Goal: Find specific page/section: Find specific page/section

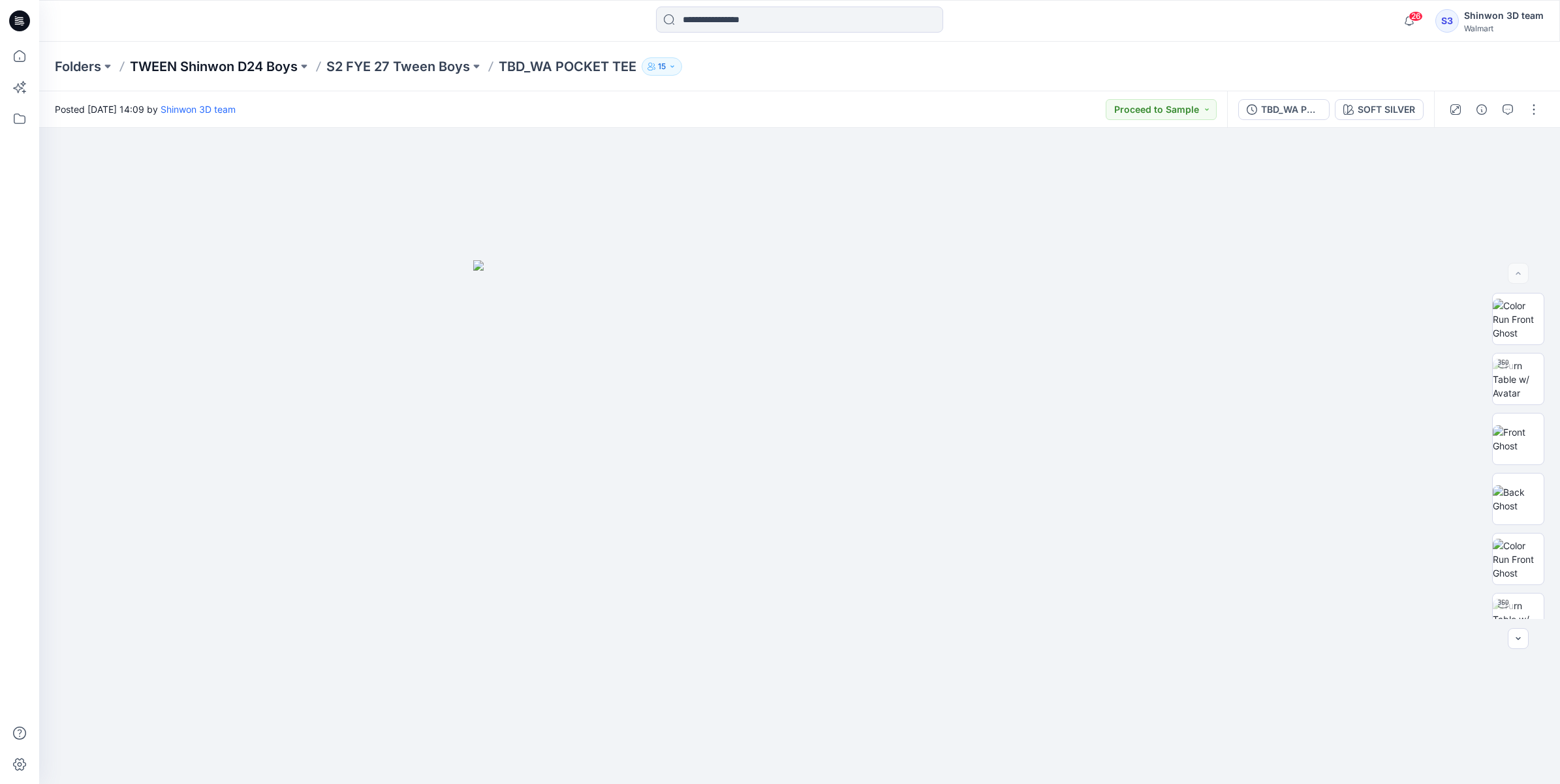
click at [229, 72] on p "TWEEN Shinwon D24 Boys" at bounding box center [213, 66] width 168 height 18
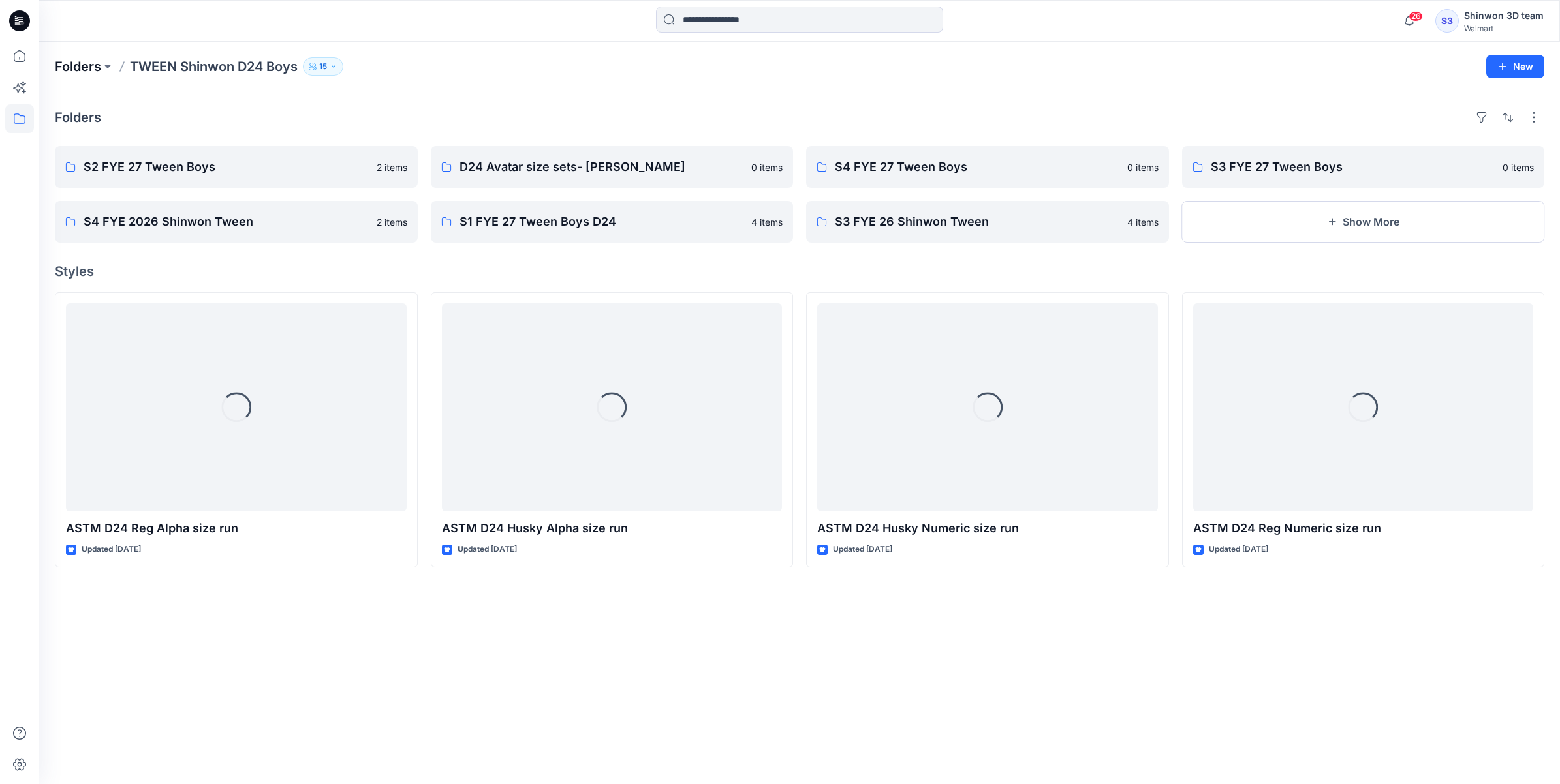
click at [85, 69] on p "Folders" at bounding box center [78, 66] width 47 height 18
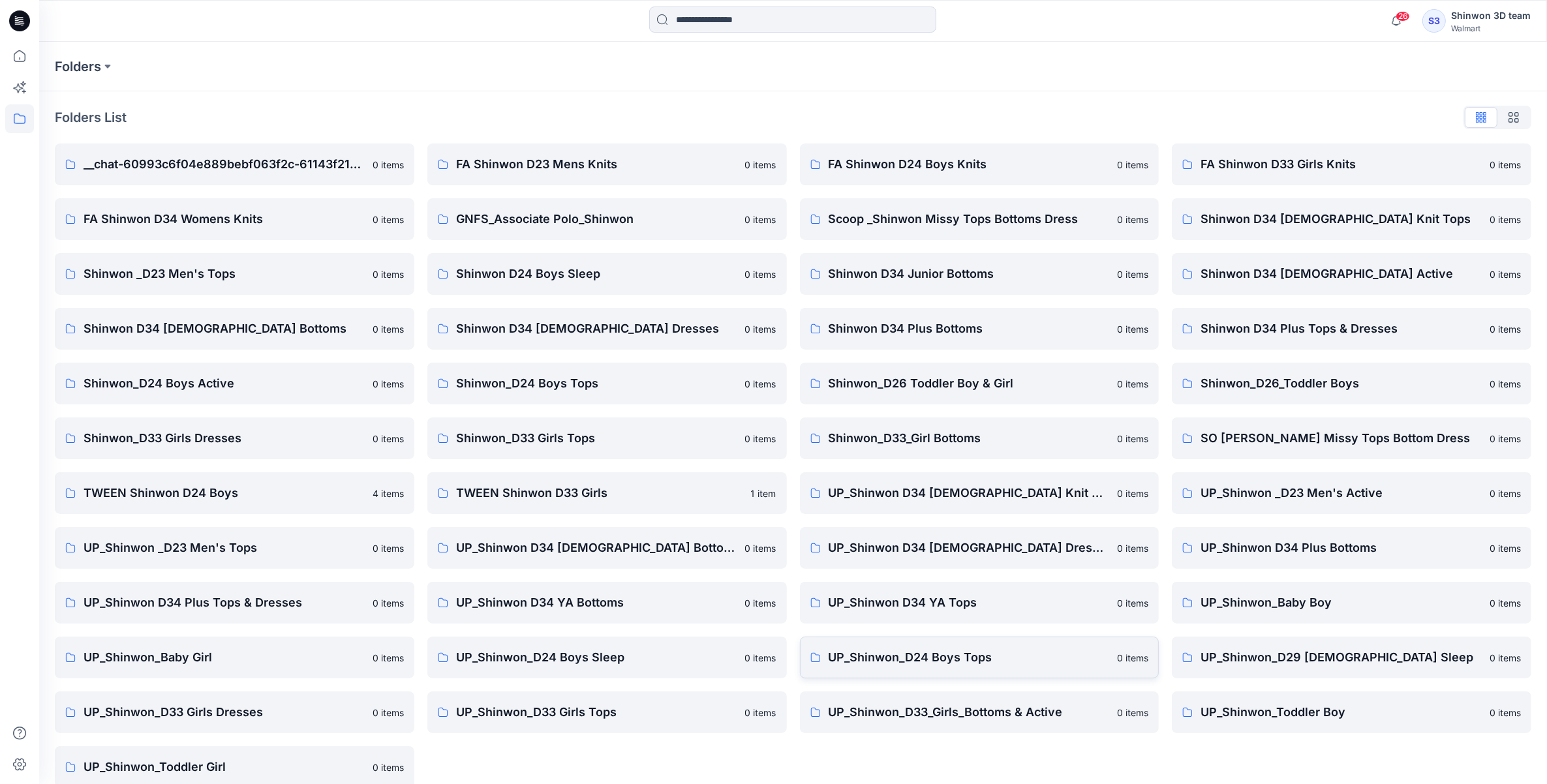
click at [968, 662] on p "UP_Shinwon_D24 Boys Tops" at bounding box center [969, 658] width 281 height 18
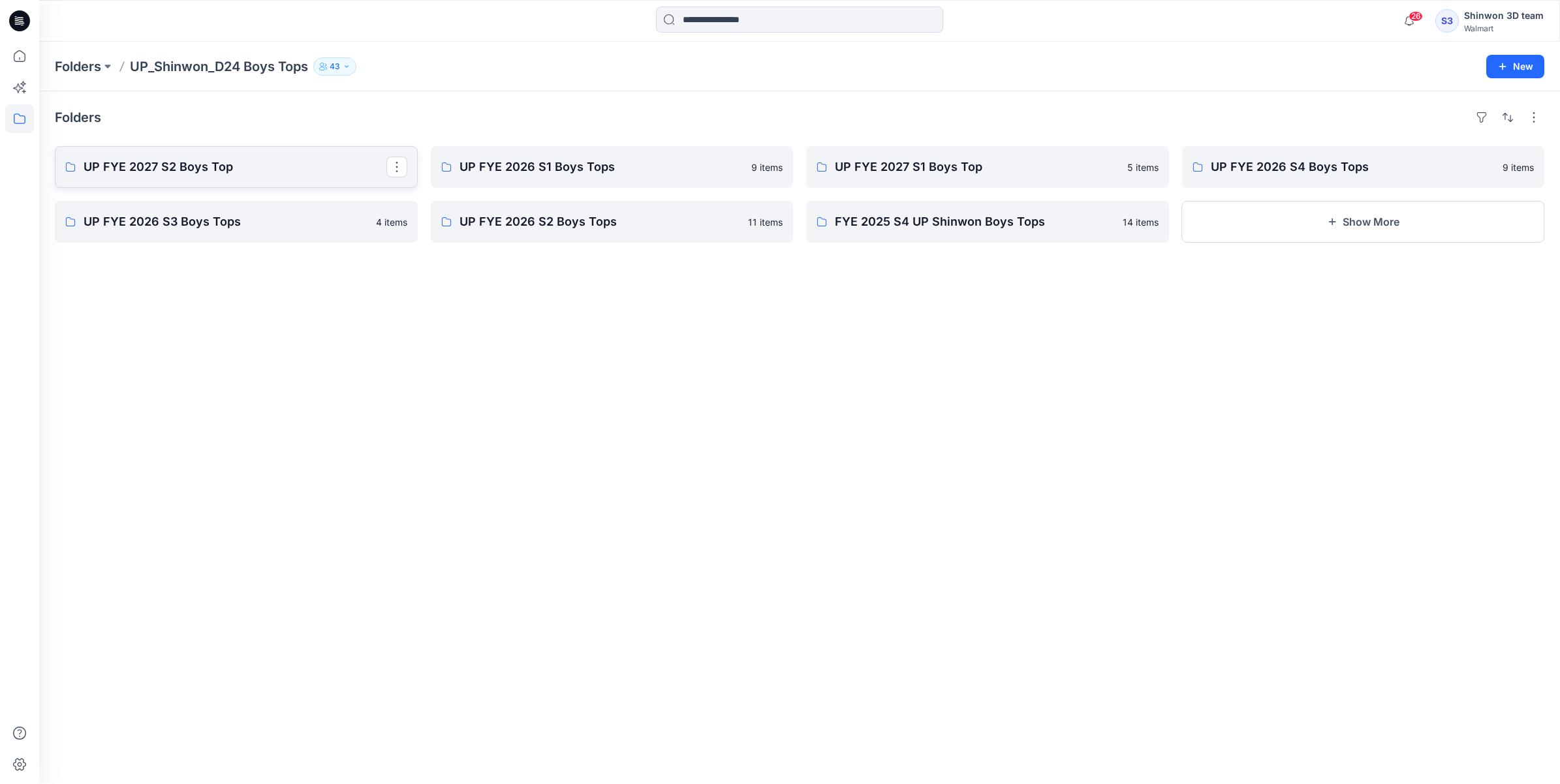
click at [295, 172] on p "UP FYE 2027 S2 Boys Top" at bounding box center [235, 167] width 303 height 18
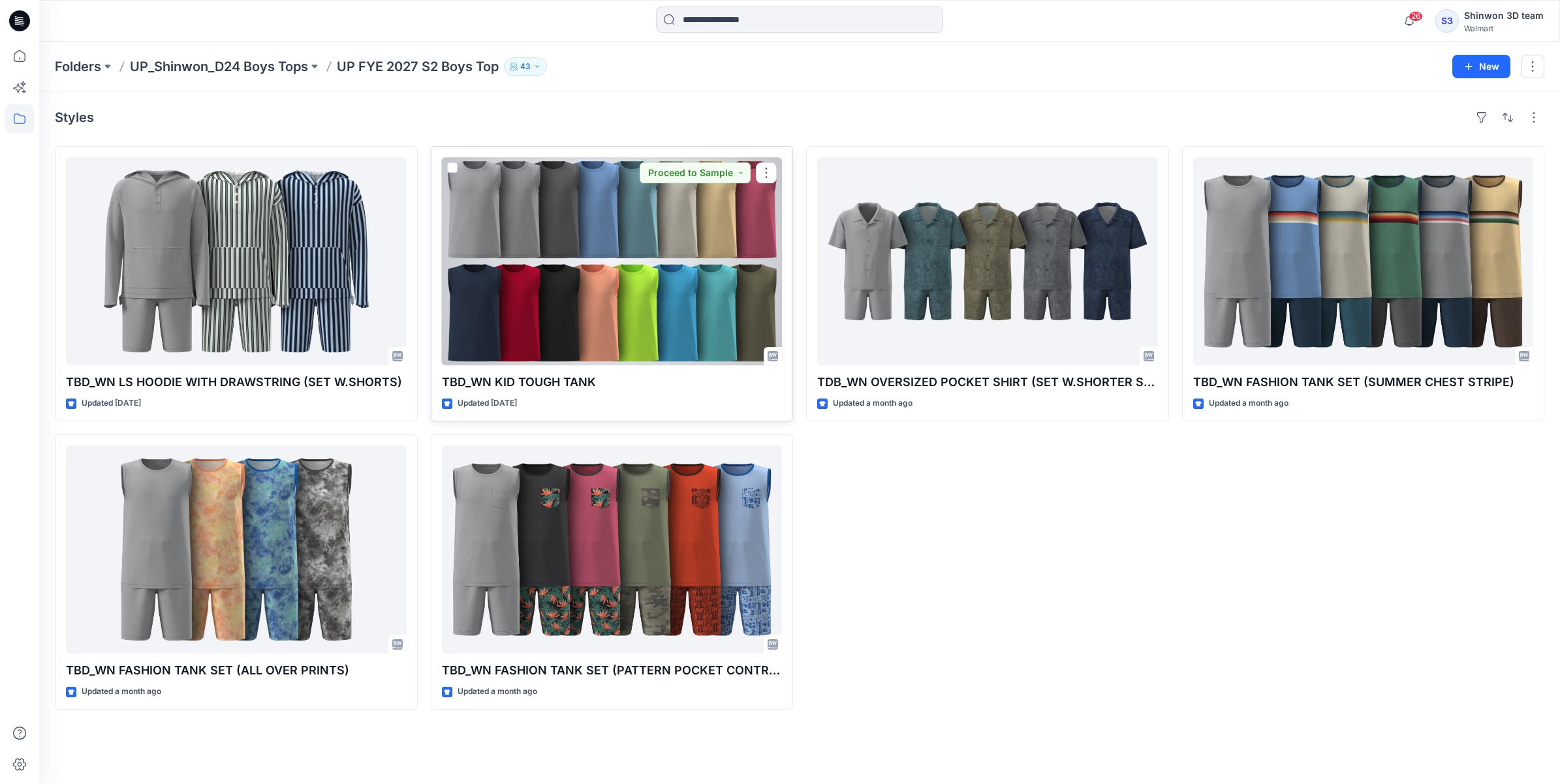
click at [639, 258] on div at bounding box center [612, 261] width 341 height 208
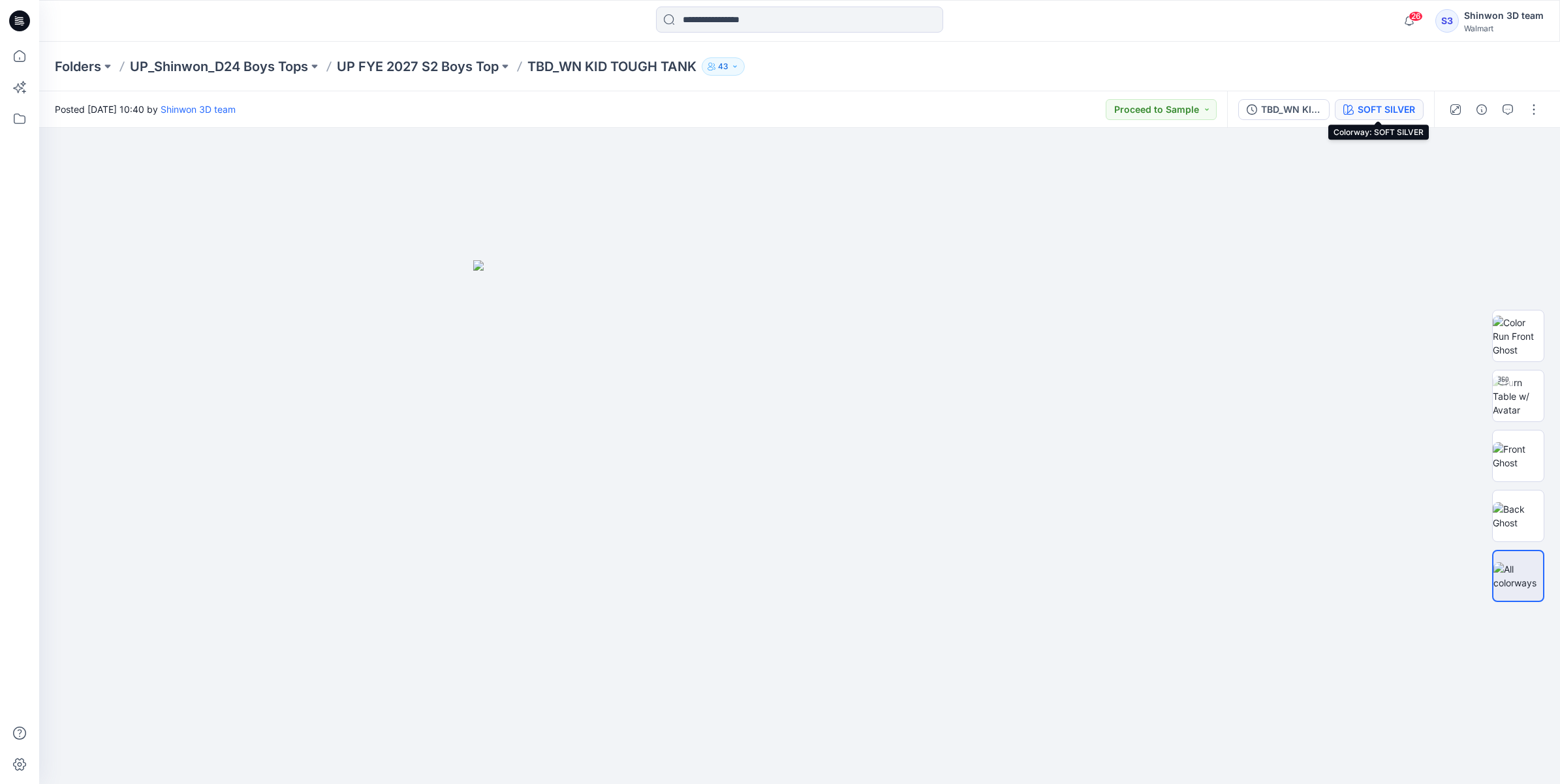
click at [1377, 114] on div "SOFT SILVER" at bounding box center [1386, 109] width 57 height 14
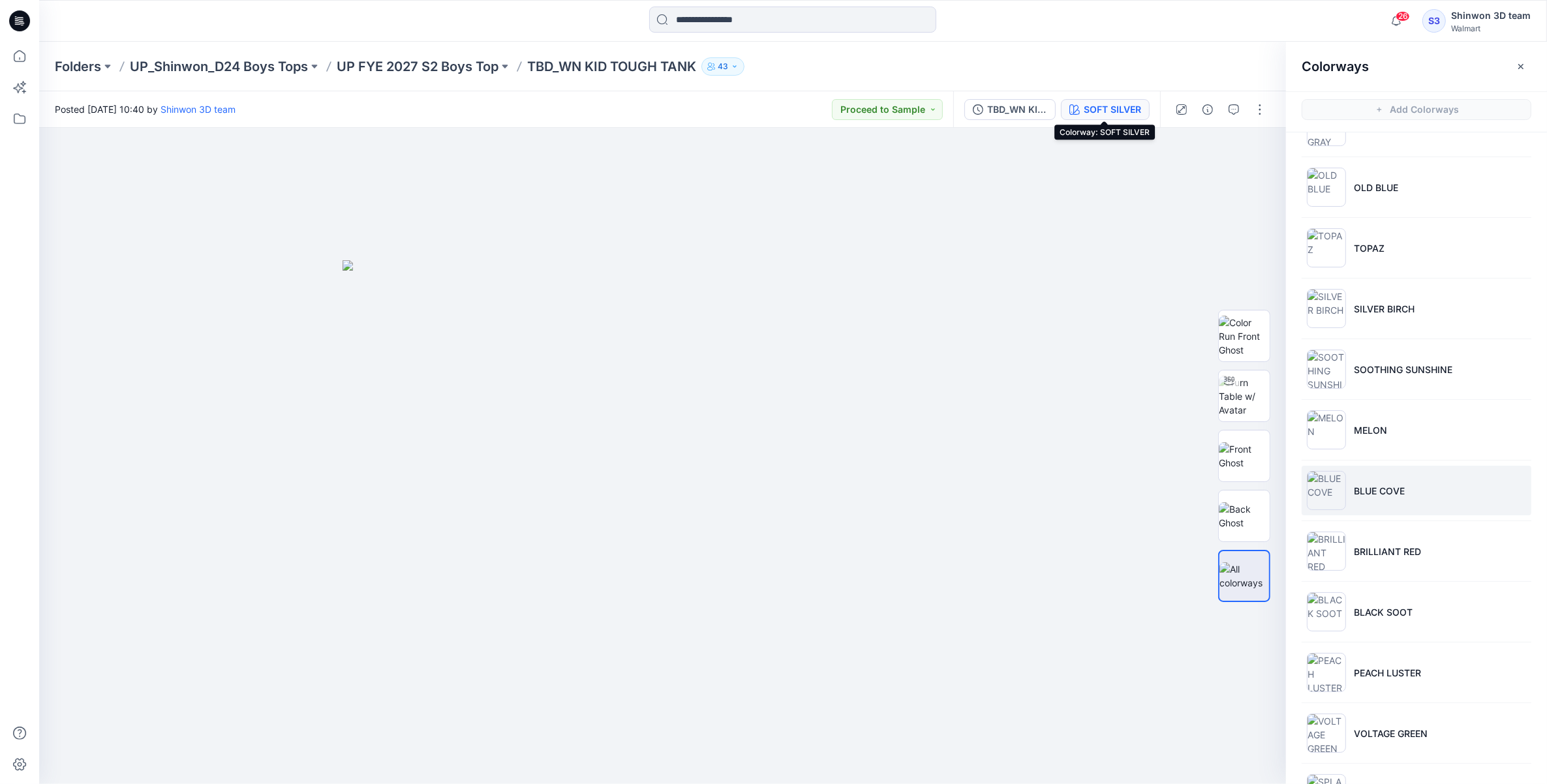
scroll to position [245, 0]
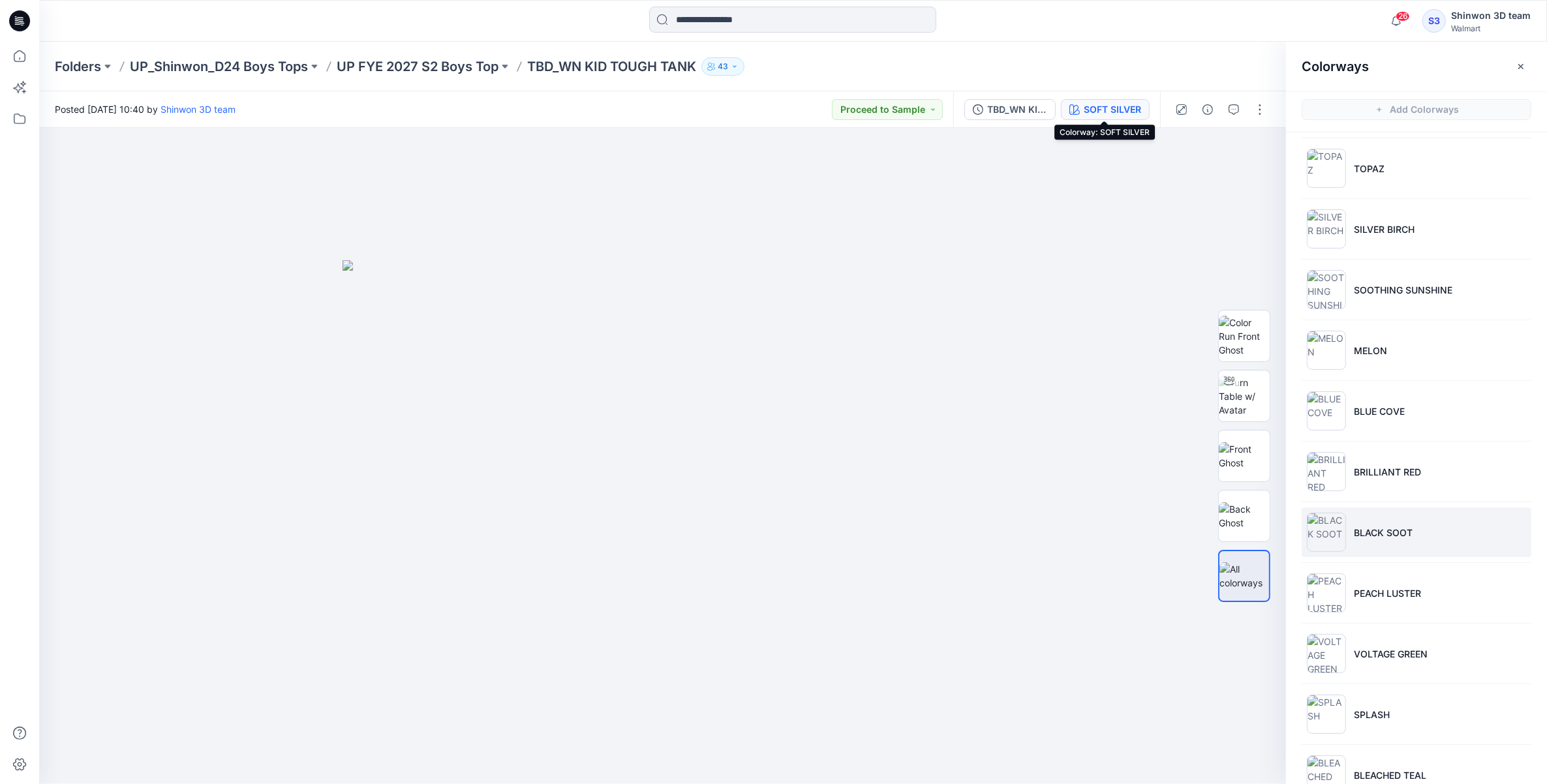
click at [1403, 530] on p "BLACK SOOT" at bounding box center [1384, 532] width 59 height 14
click at [1256, 107] on button "button" at bounding box center [1260, 109] width 21 height 21
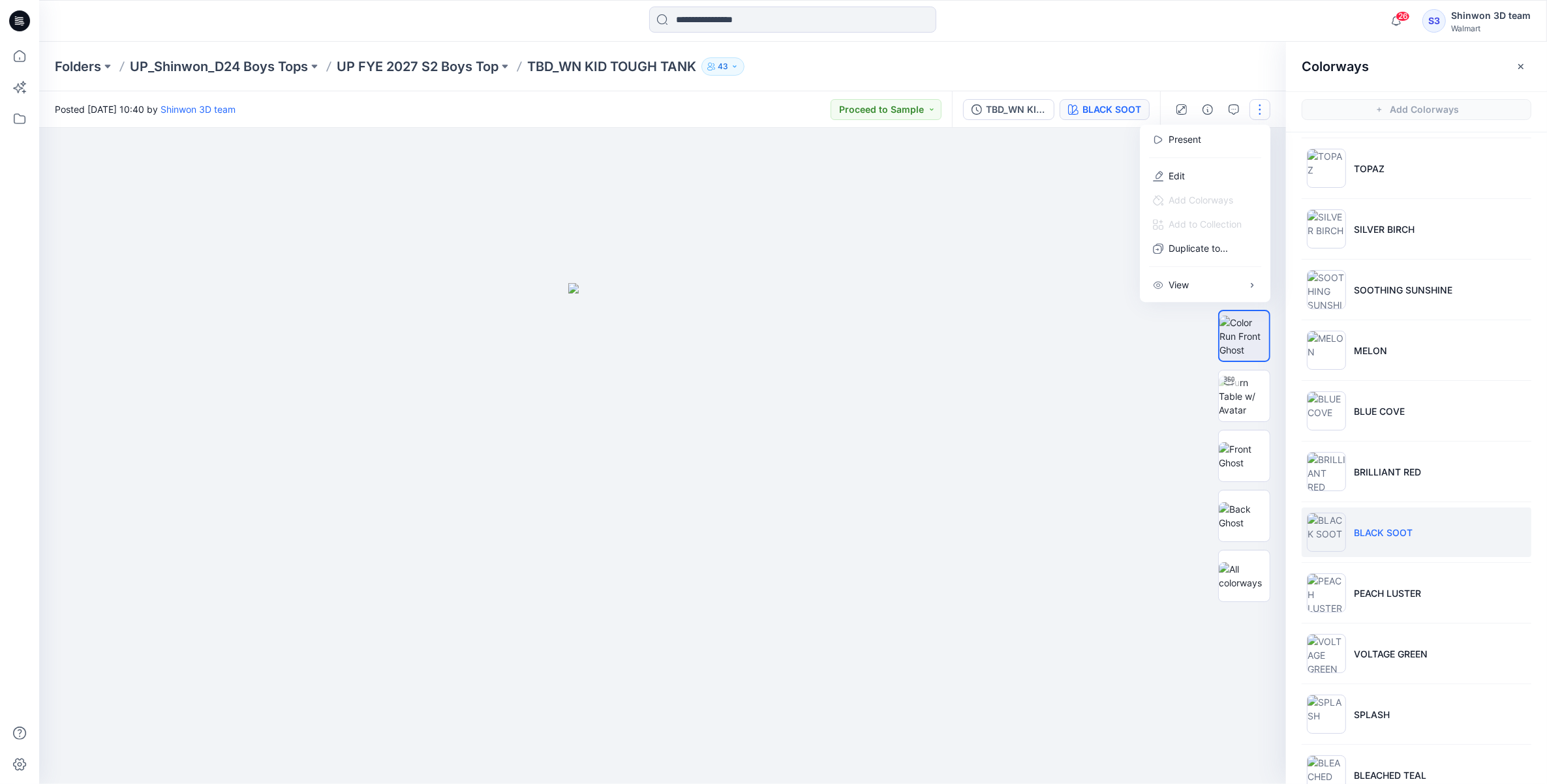
click at [1075, 193] on div at bounding box center [662, 456] width 1247 height 656
click at [1255, 150] on icon "button" at bounding box center [1258, 149] width 5 height 7
click at [1157, 475] on div at bounding box center [662, 456] width 1247 height 656
click at [1399, 527] on p "BLACK SOOT" at bounding box center [1384, 532] width 59 height 14
click at [1048, 369] on div at bounding box center [662, 456] width 1247 height 656
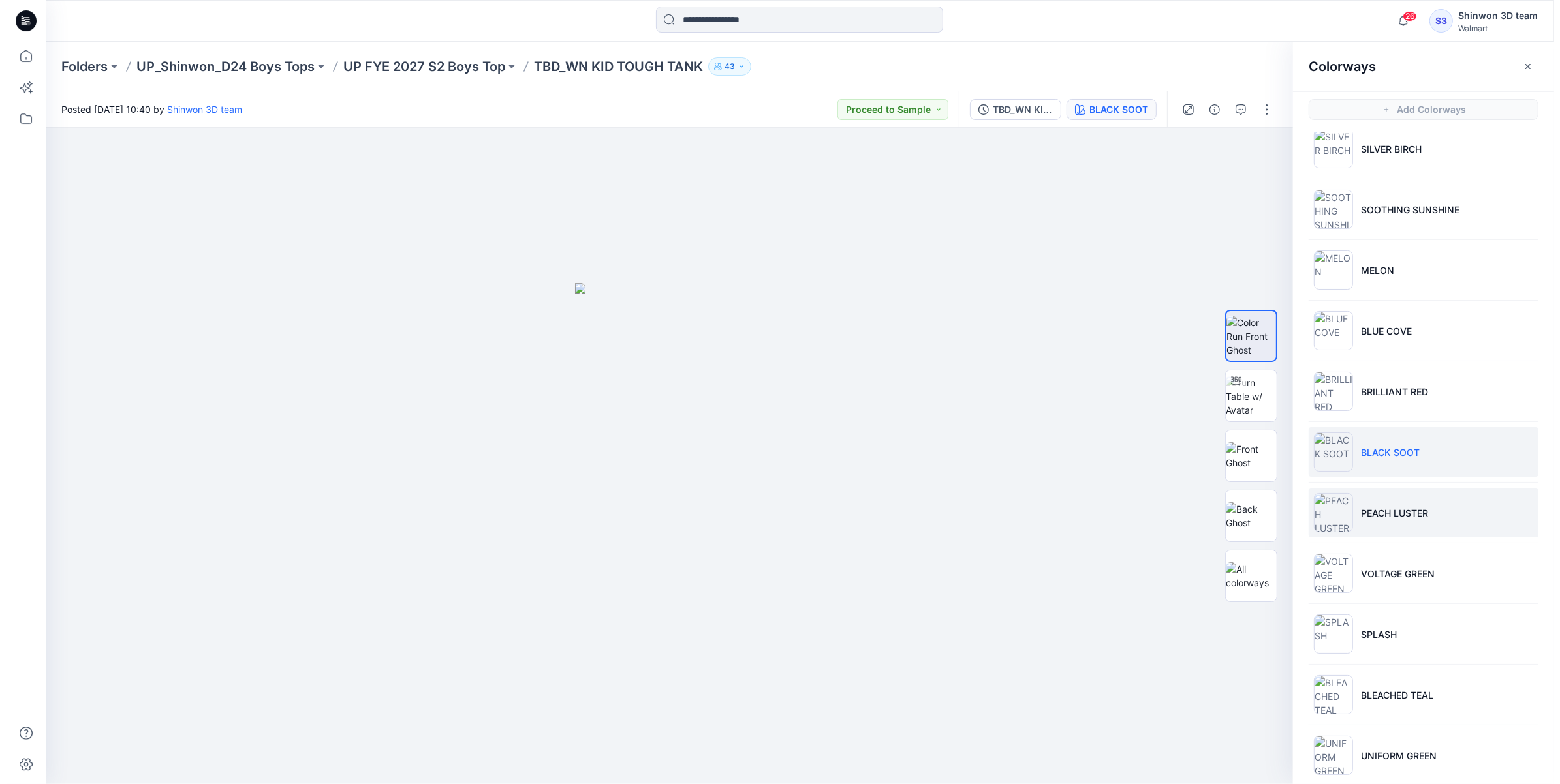
scroll to position [326, 0]
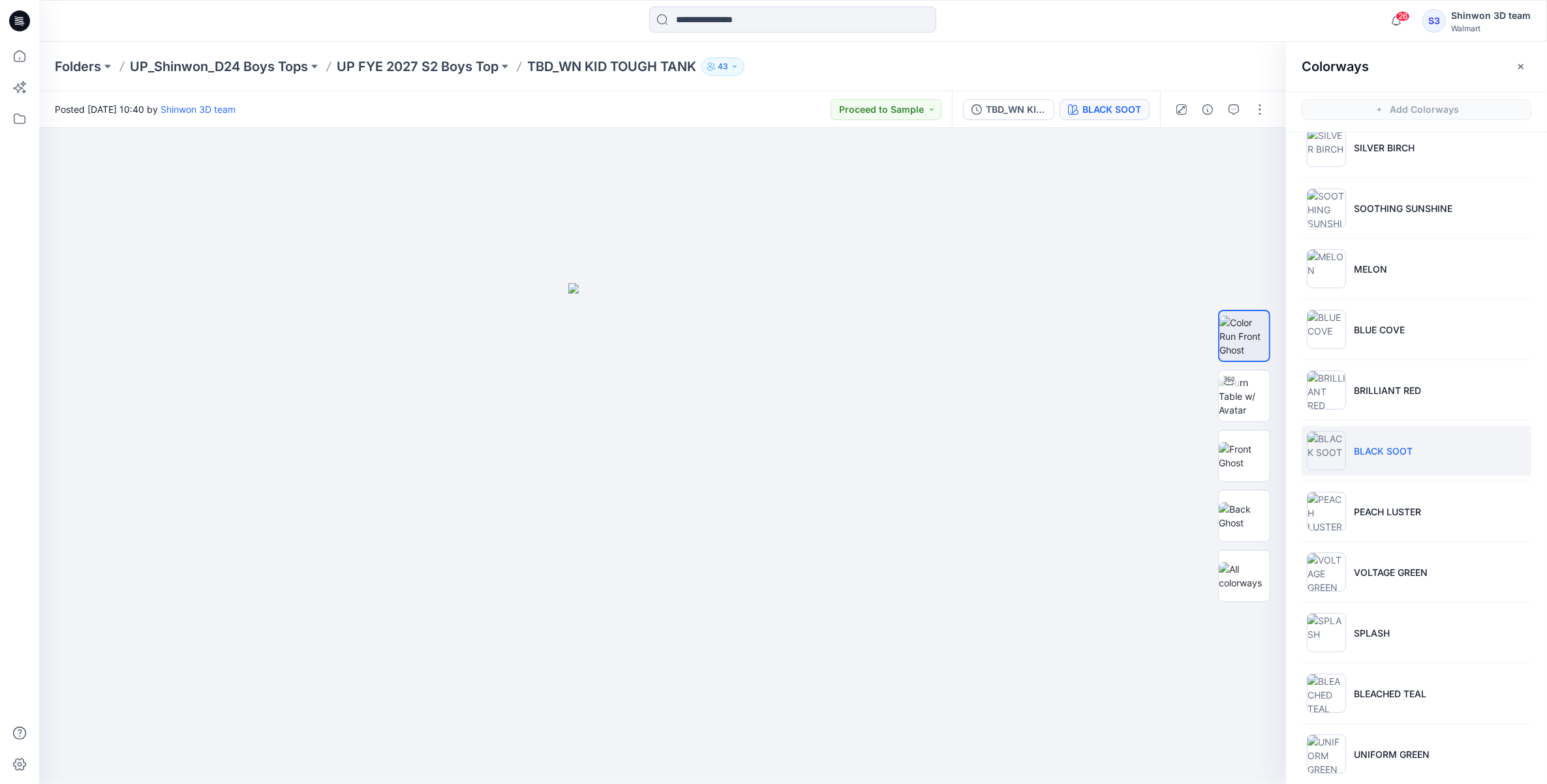
click at [1442, 444] on li "BLACK SOOT" at bounding box center [1416, 450] width 230 height 50
click at [1206, 103] on button "button" at bounding box center [1208, 109] width 21 height 21
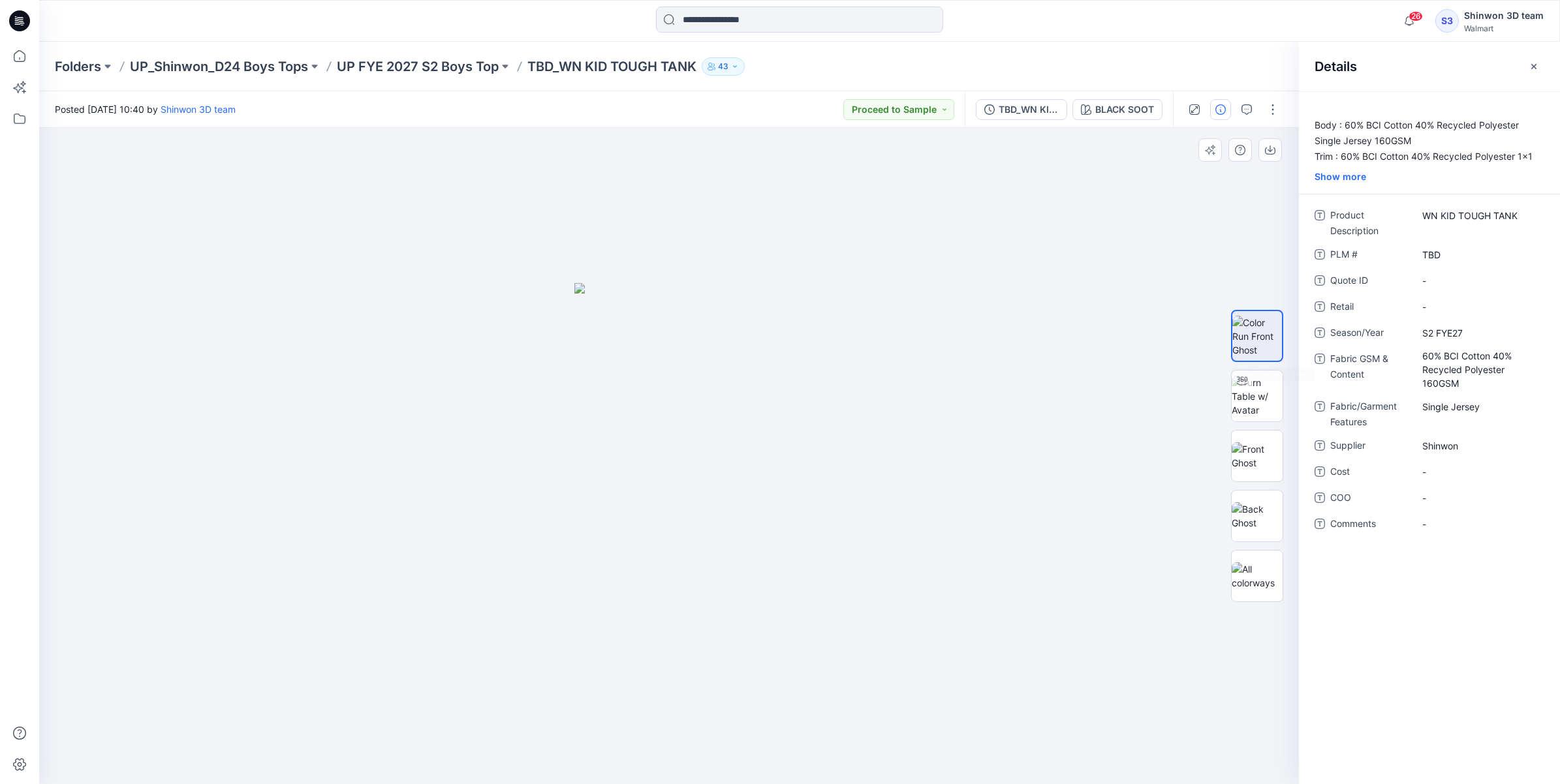
click at [1277, 321] on img at bounding box center [1257, 336] width 50 height 41
click at [1261, 465] on img at bounding box center [1257, 456] width 51 height 27
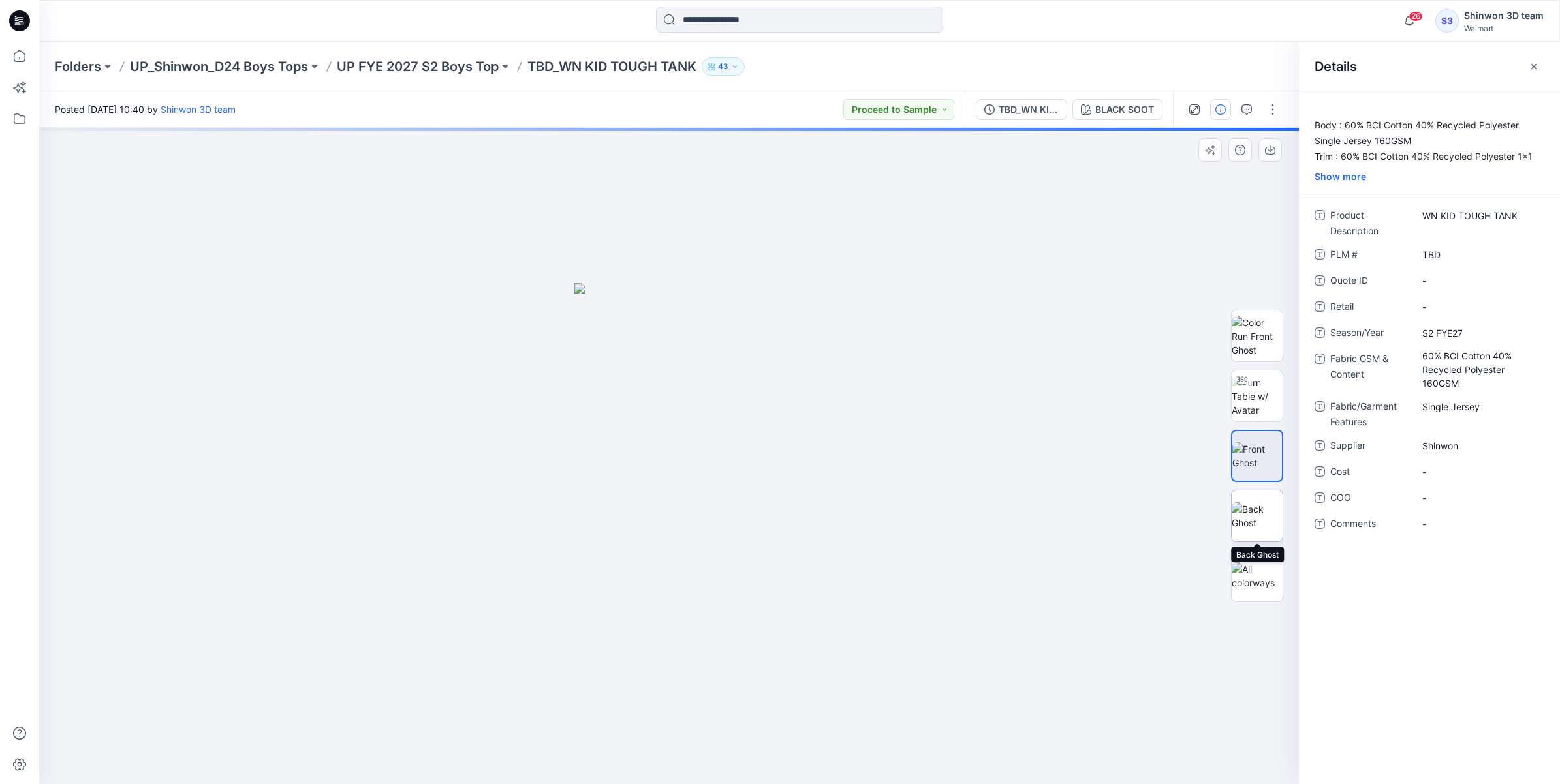
click at [1264, 516] on img at bounding box center [1257, 516] width 51 height 27
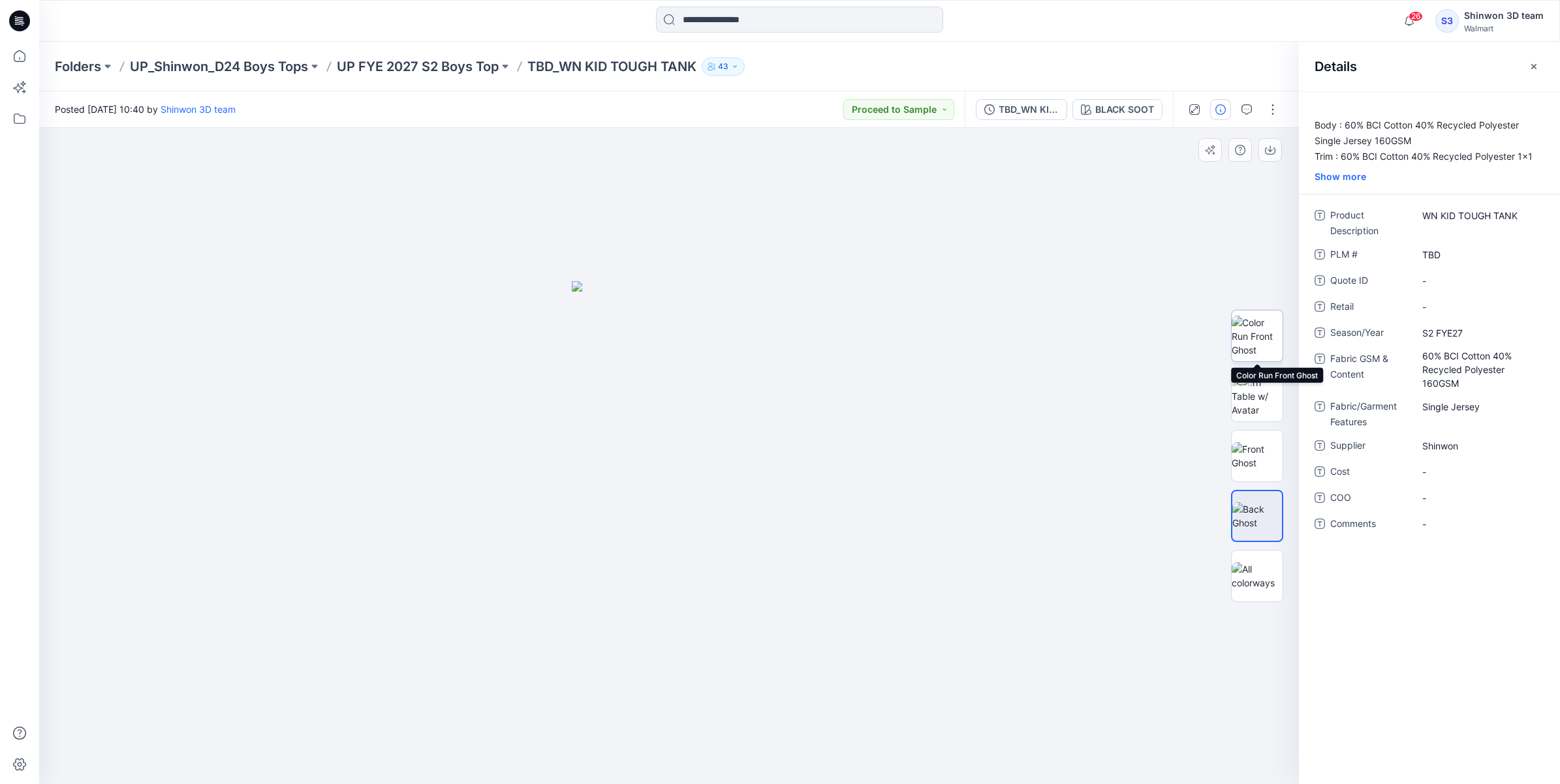
click at [1252, 316] on img at bounding box center [1257, 336] width 51 height 41
click at [1270, 107] on button "button" at bounding box center [1273, 109] width 21 height 21
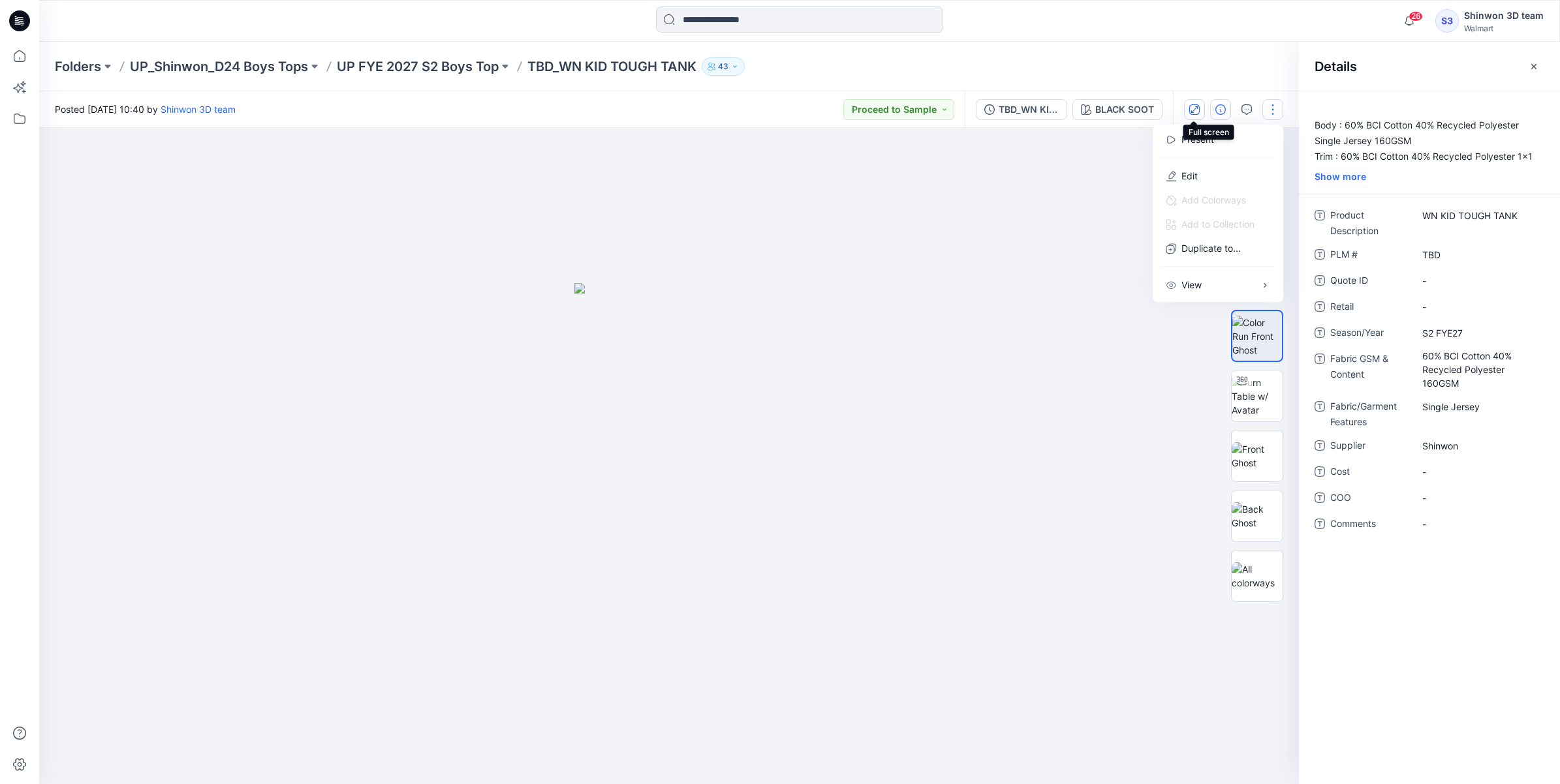
click at [1185, 100] on button "button" at bounding box center [1195, 109] width 21 height 21
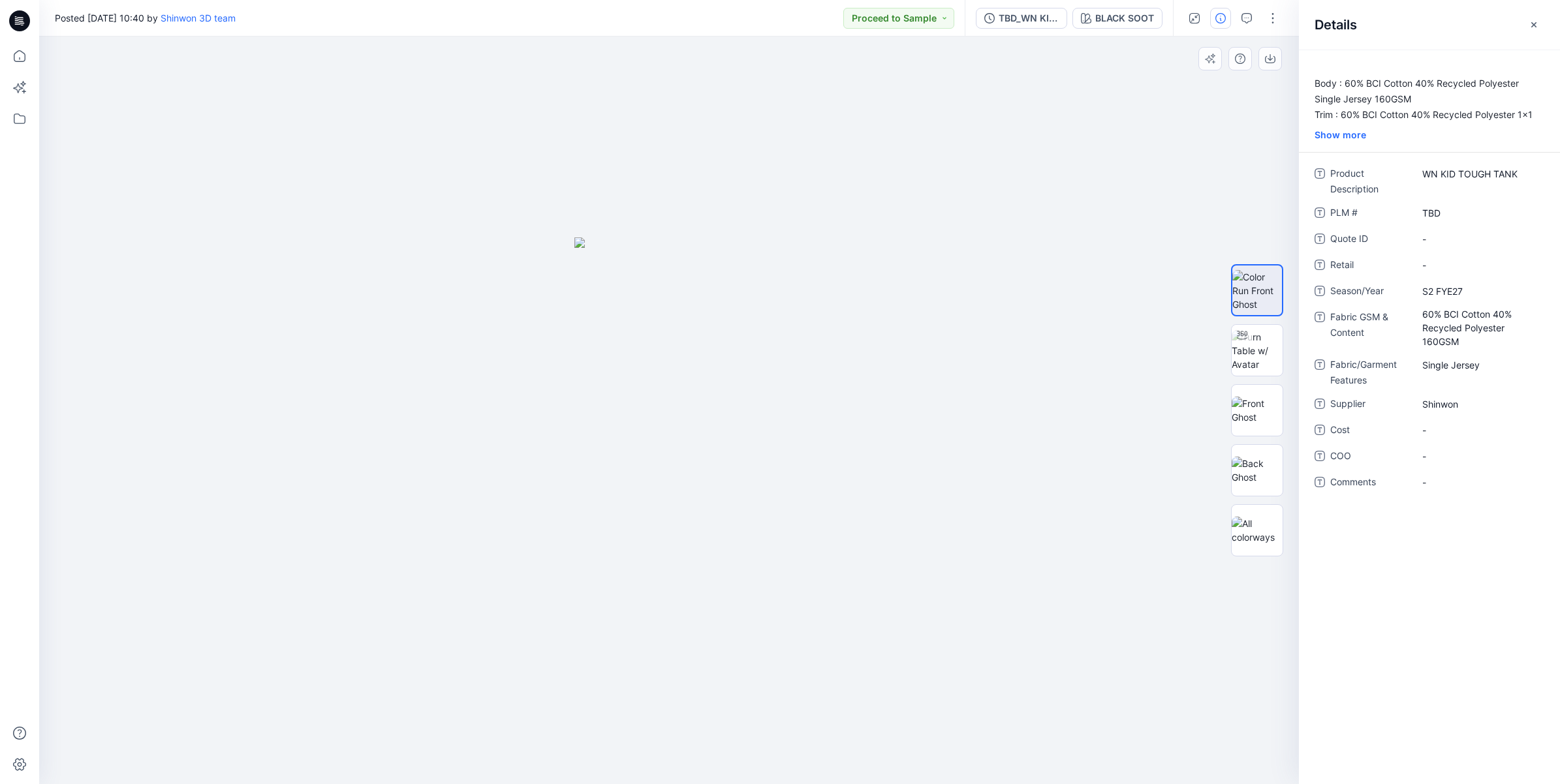
click at [1190, 133] on div at bounding box center [669, 410] width 1260 height 748
click at [1249, 347] on img at bounding box center [1257, 351] width 51 height 41
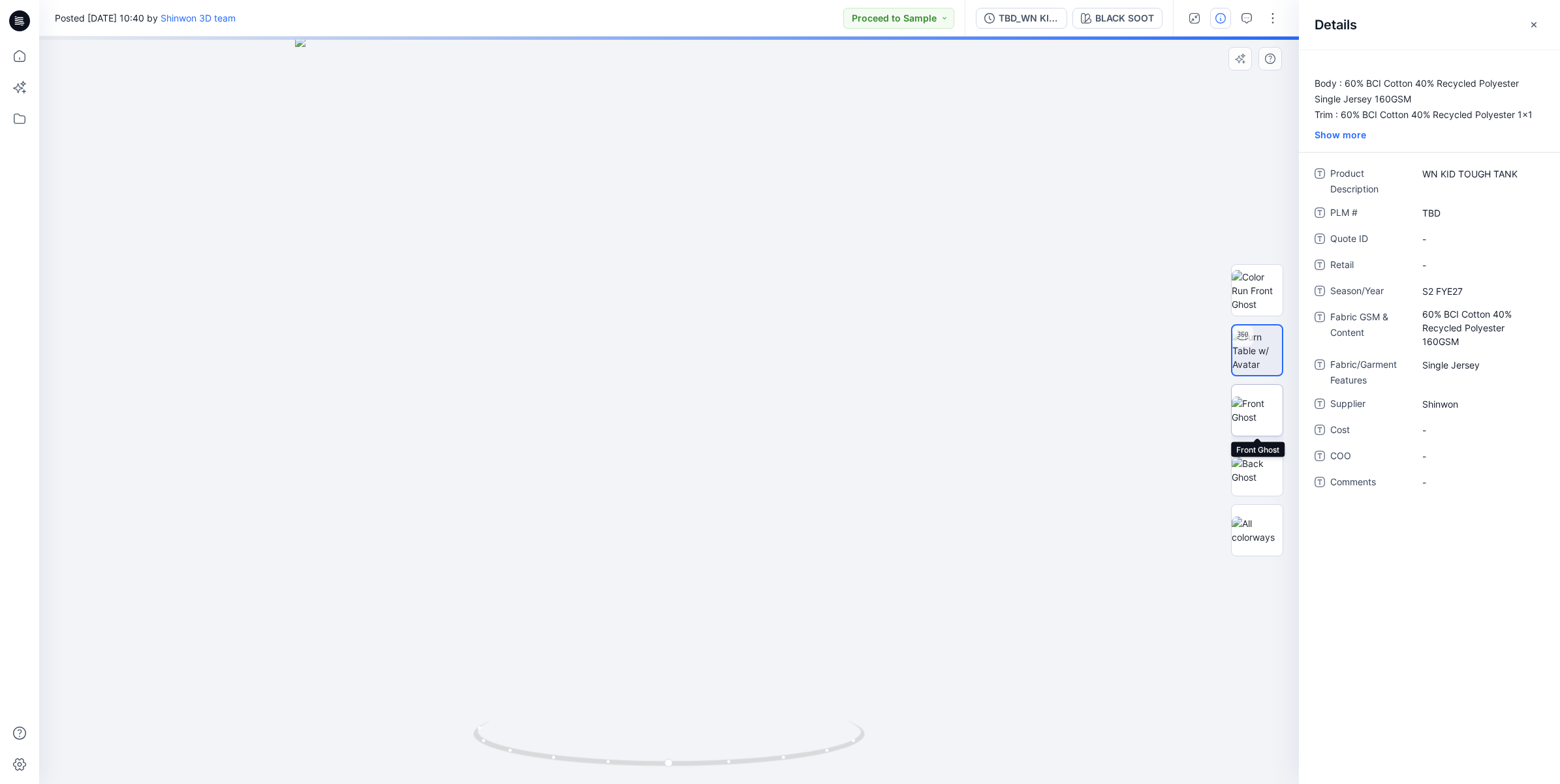
click at [1263, 409] on img at bounding box center [1257, 410] width 51 height 27
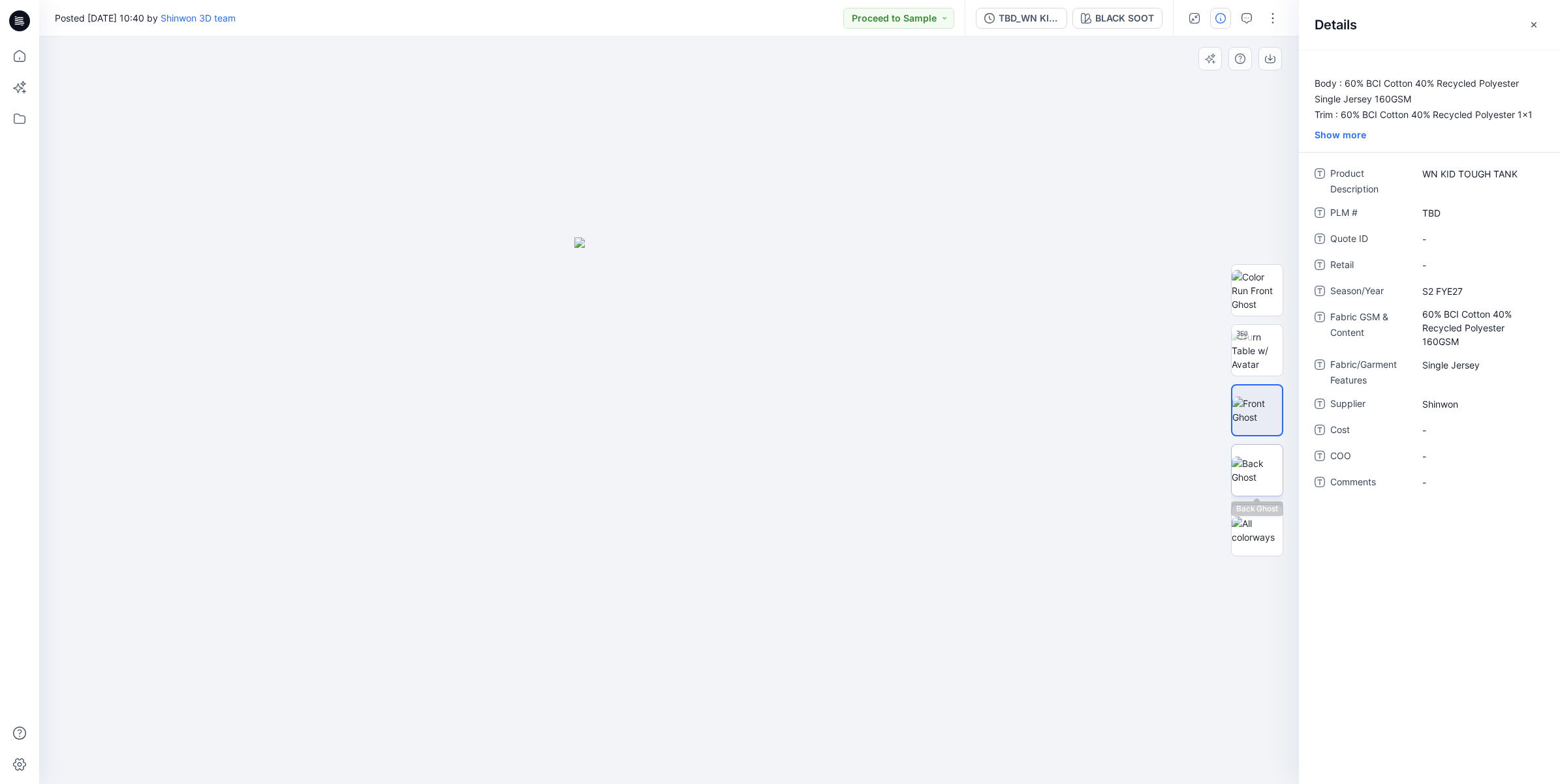
click at [1267, 465] on img at bounding box center [1257, 470] width 51 height 27
click at [1538, 20] on icon "button" at bounding box center [1533, 25] width 10 height 10
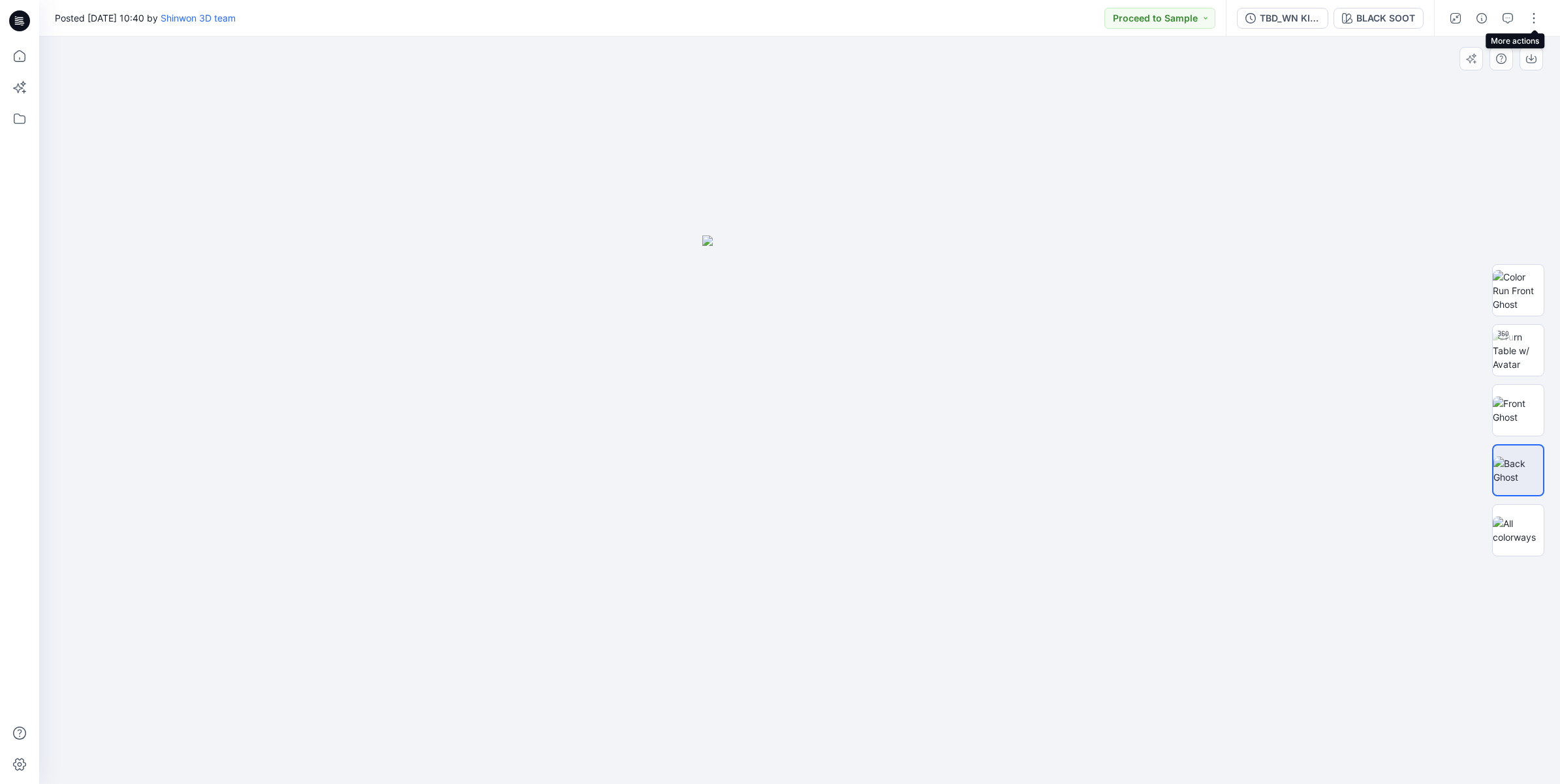
click at [1339, 326] on div at bounding box center [799, 410] width 1521 height 748
click at [1532, 21] on button "button" at bounding box center [1534, 18] width 21 height 21
click at [1513, 193] on button "View" at bounding box center [1479, 193] width 120 height 24
click at [1355, 121] on div at bounding box center [799, 410] width 1521 height 748
click at [1459, 23] on icon "button" at bounding box center [1455, 18] width 10 height 10
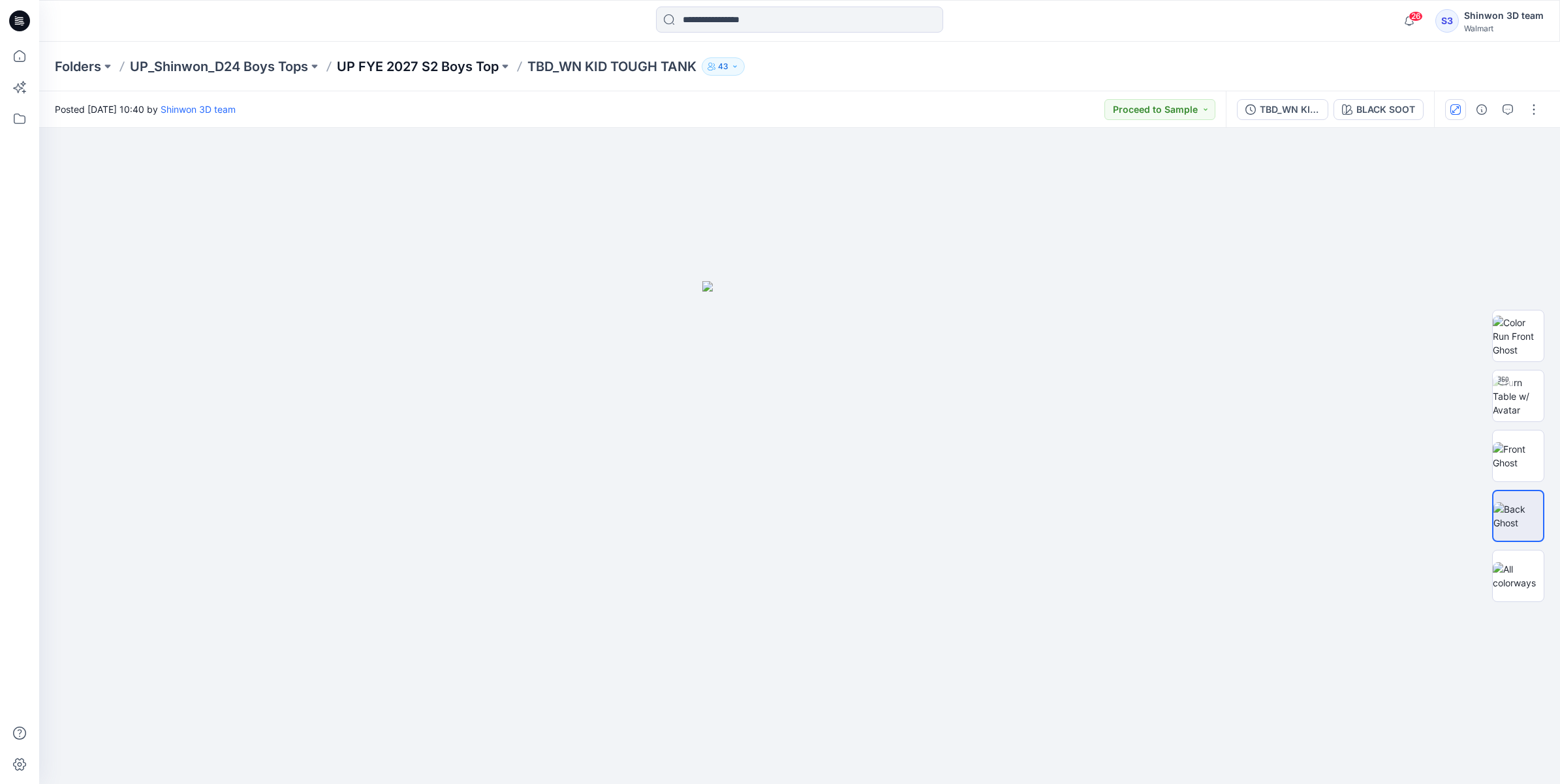
click at [452, 57] on p "UP FYE 2027 S2 Boys Top" at bounding box center [418, 66] width 162 height 18
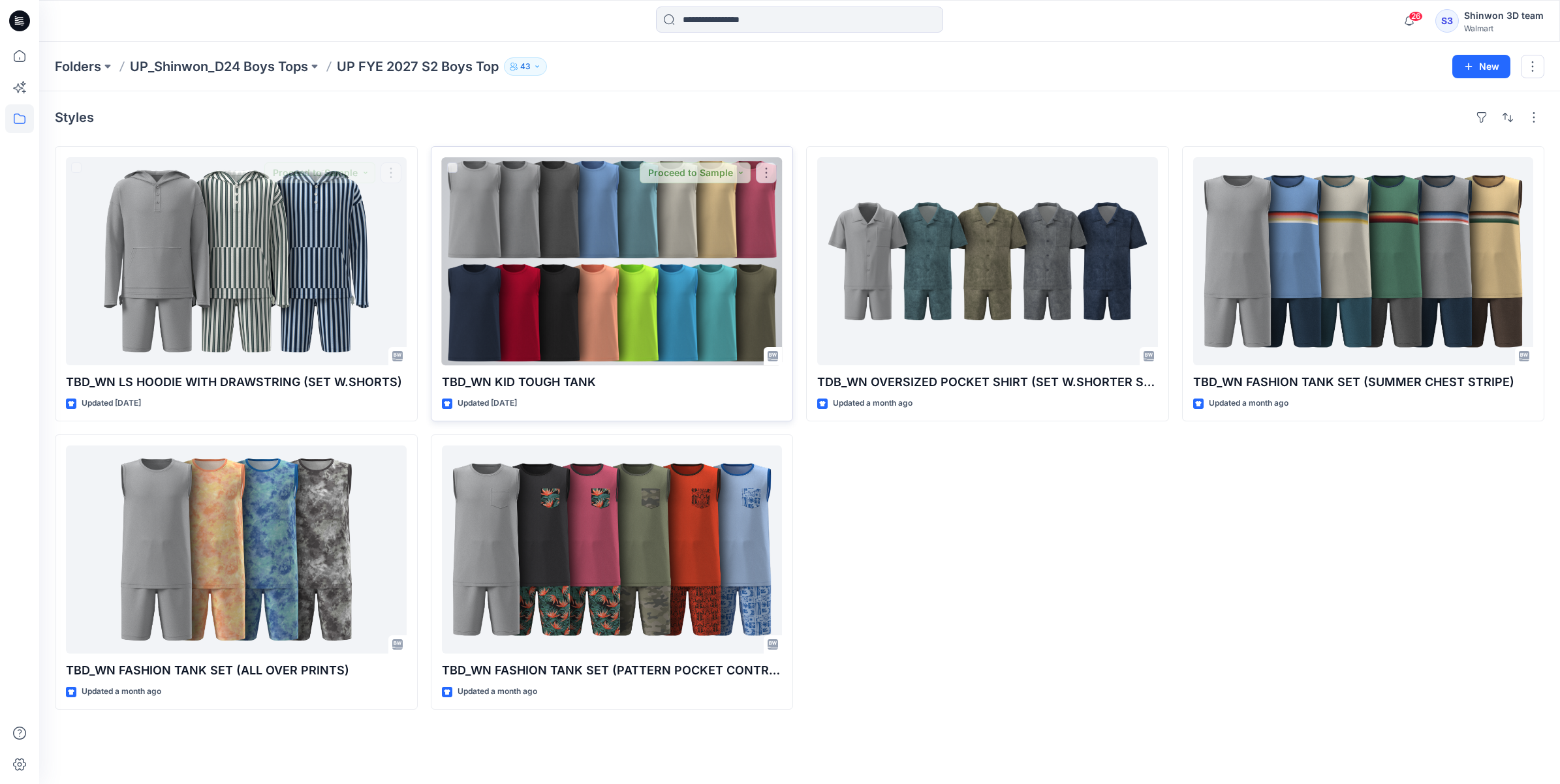
click at [616, 261] on div at bounding box center [612, 261] width 341 height 208
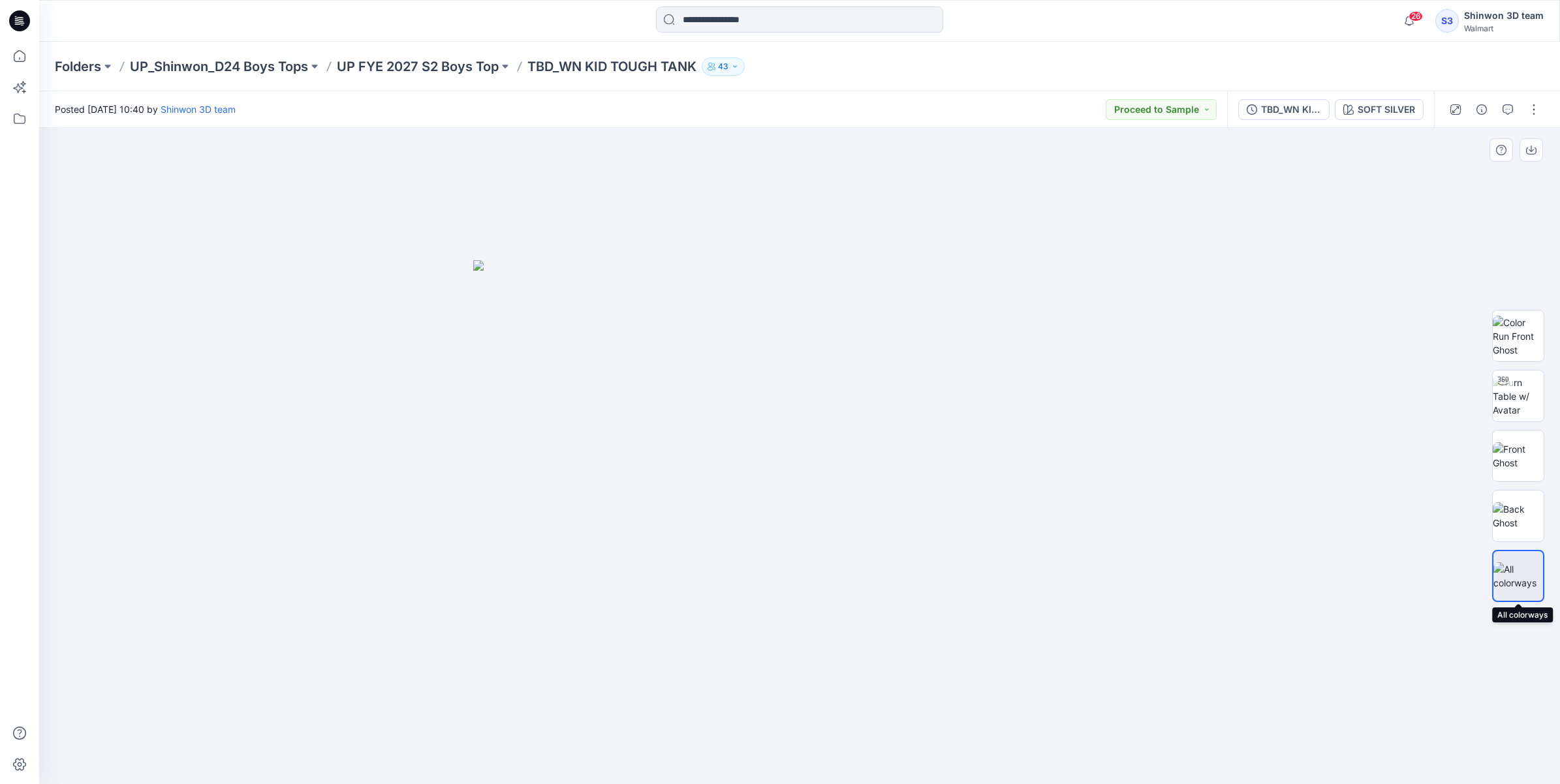
click at [1529, 567] on img at bounding box center [1518, 576] width 50 height 27
click at [1522, 528] on img at bounding box center [1518, 516] width 51 height 27
click at [1513, 442] on img at bounding box center [1518, 456] width 51 height 27
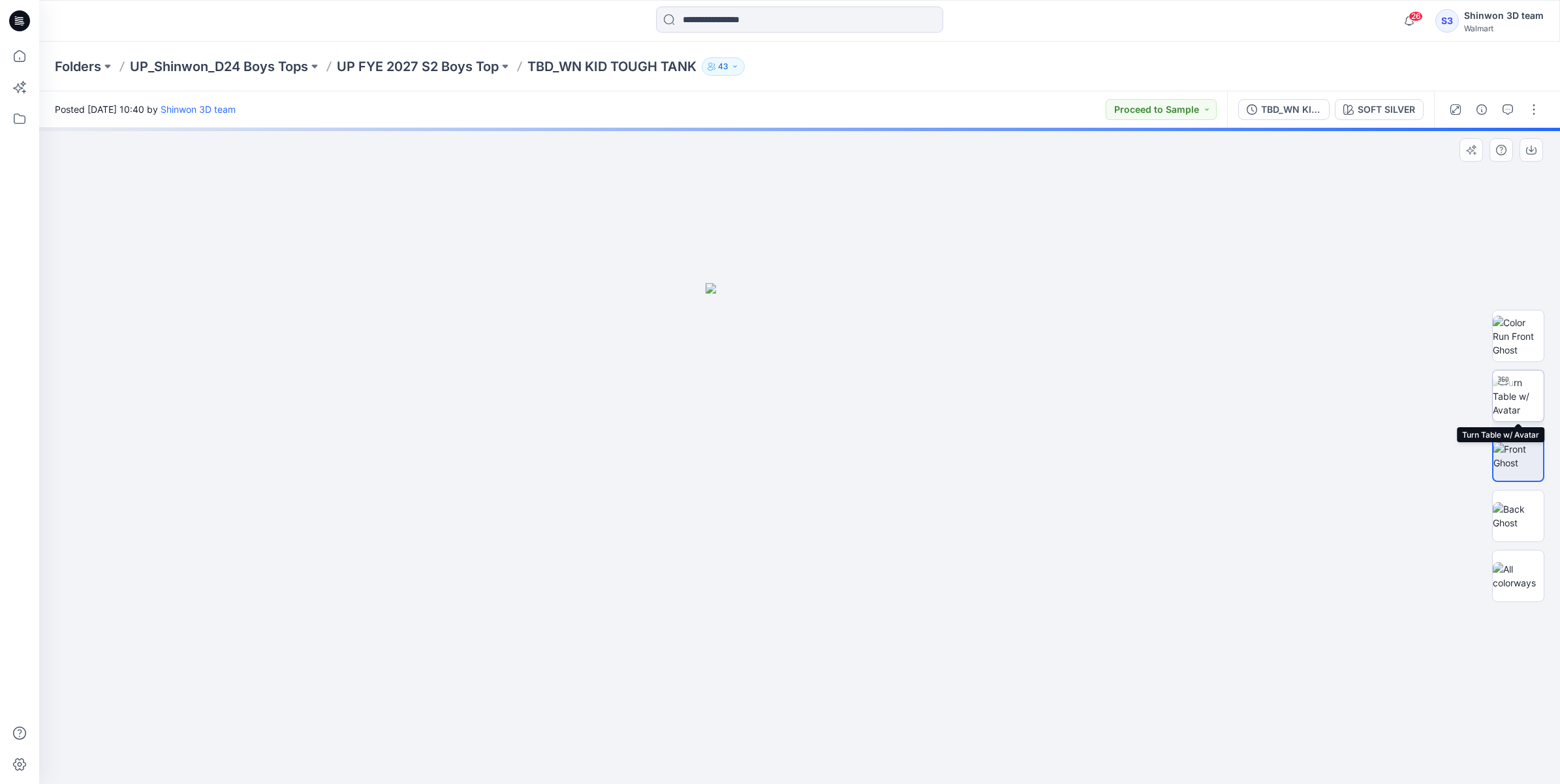
click at [1515, 390] on img at bounding box center [1518, 396] width 51 height 41
click at [1525, 329] on img at bounding box center [1518, 336] width 51 height 41
